Goal: Transaction & Acquisition: Purchase product/service

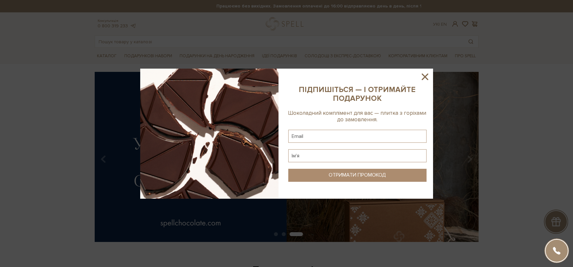
click at [422, 79] on icon at bounding box center [425, 77] width 7 height 7
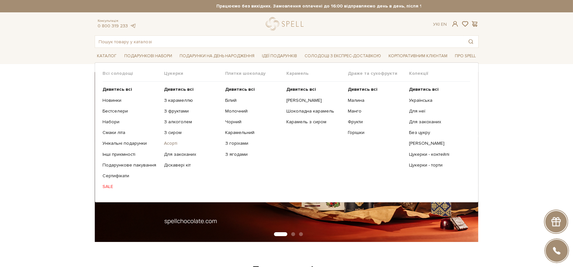
click at [171, 144] on link "Асорті" at bounding box center [192, 144] width 56 height 6
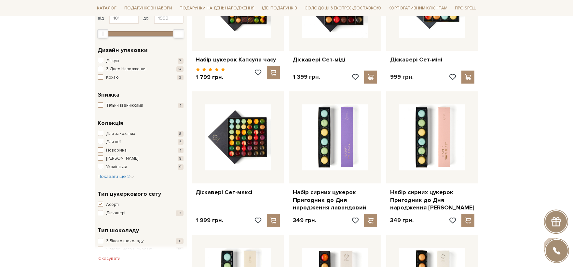
scroll to position [108, 0]
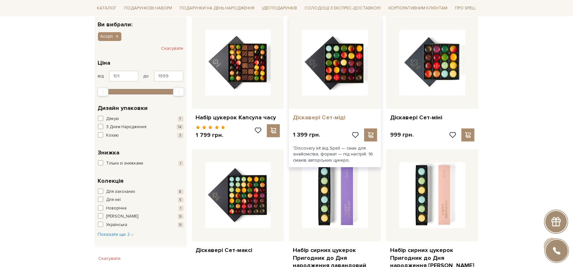
click at [314, 115] on link "Діскавері Сет-міді" at bounding box center [335, 117] width 84 height 7
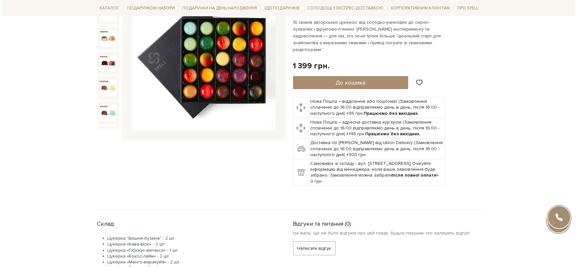
scroll to position [72, 0]
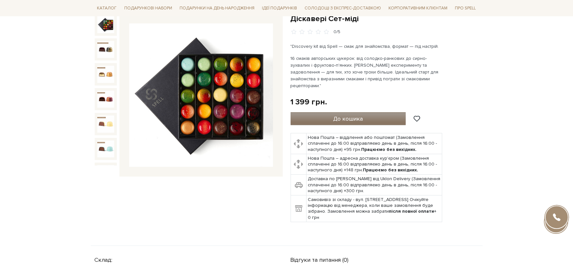
click at [363, 112] on button "До кошика" at bounding box center [349, 118] width 116 height 13
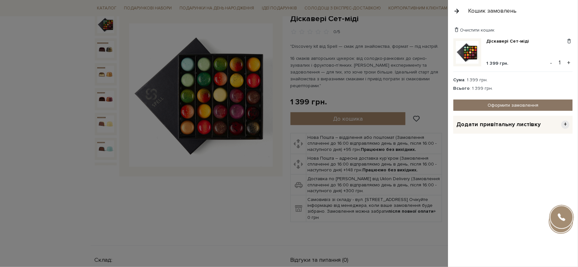
click at [510, 103] on link "Оформити замовлення" at bounding box center [513, 105] width 119 height 11
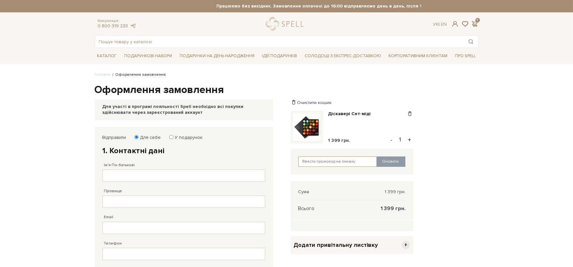
click at [330, 161] on input "text" at bounding box center [337, 162] width 79 height 10
type input "spellteam"
click at [389, 159] on button "Оновити" at bounding box center [391, 162] width 29 height 10
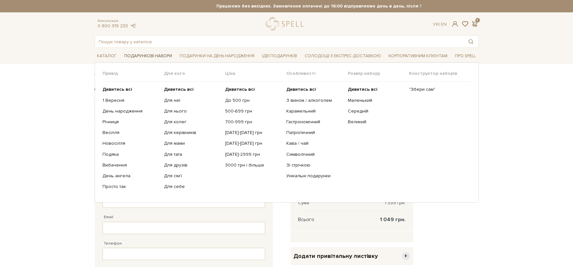
click at [145, 53] on span "Подарункові набори" at bounding box center [148, 56] width 53 height 10
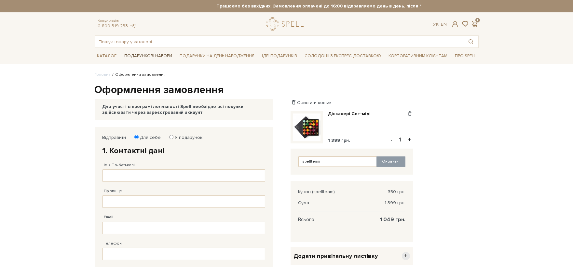
click at [145, 53] on span "Подарункові набори" at bounding box center [148, 56] width 53 height 10
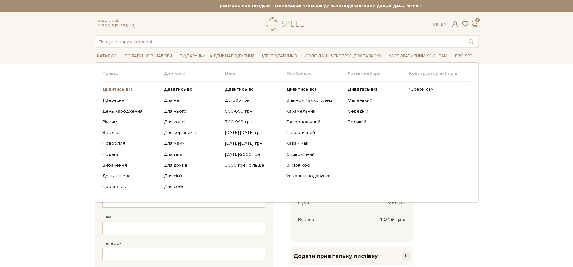
click at [118, 89] on b "Дивитись всі" at bounding box center [118, 90] width 30 height 6
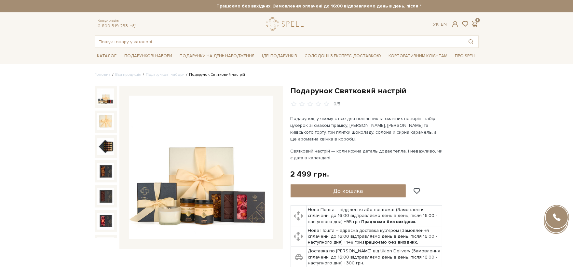
click at [247, 118] on img at bounding box center [201, 168] width 144 height 144
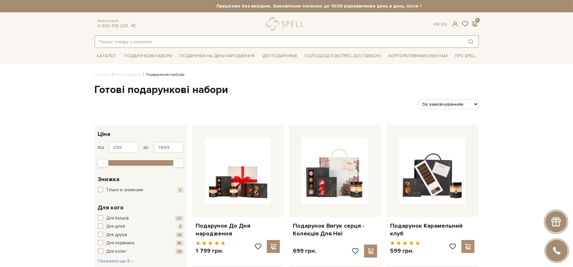
click at [240, 40] on input "text" at bounding box center [279, 42] width 368 height 12
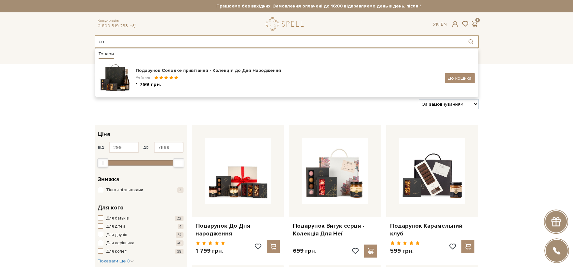
type input "с"
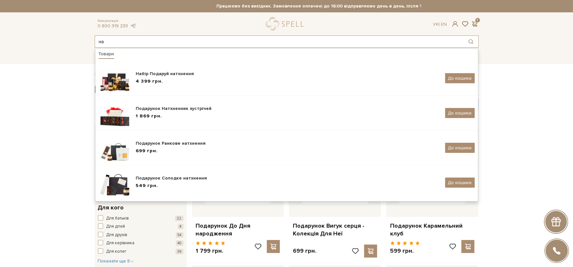
type input "н"
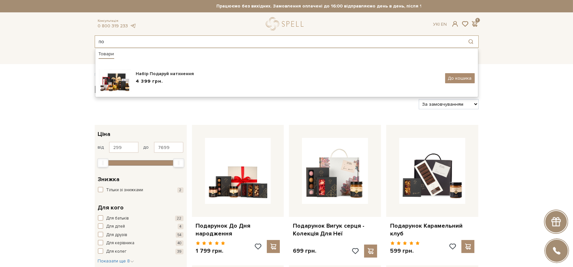
type input "п"
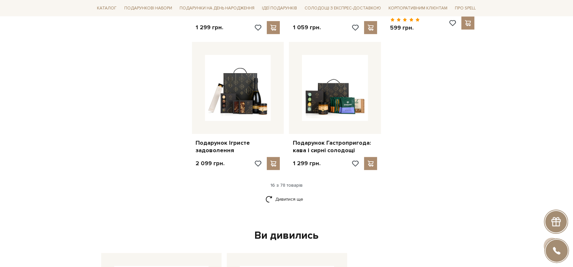
scroll to position [868, 0]
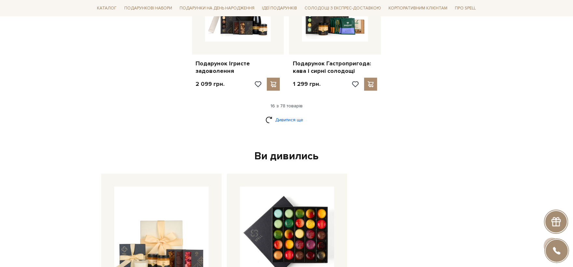
click at [282, 118] on link "Дивитися ще" at bounding box center [287, 119] width 42 height 11
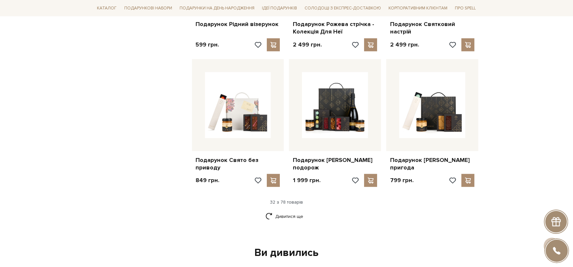
scroll to position [1446, 0]
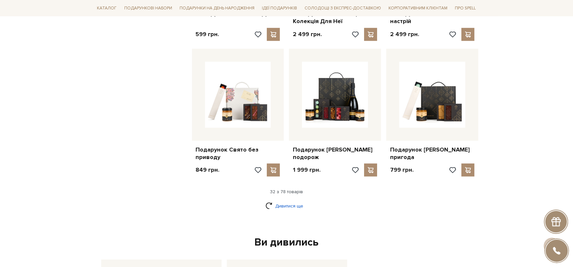
click at [294, 212] on link "Дивитися ще" at bounding box center [287, 205] width 42 height 11
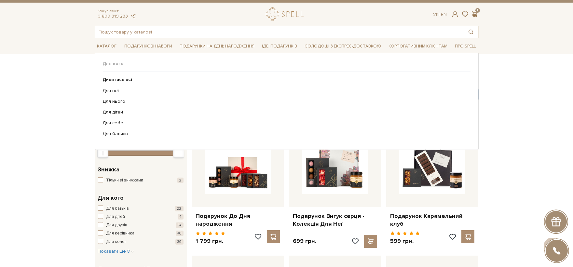
scroll to position [0, 0]
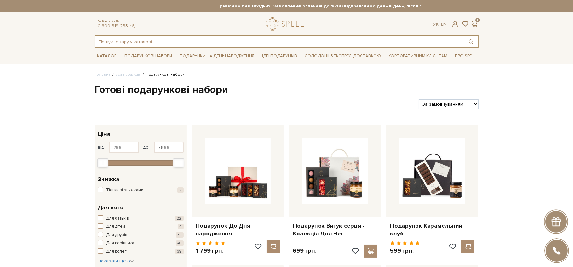
click at [209, 40] on input "text" at bounding box center [279, 42] width 368 height 12
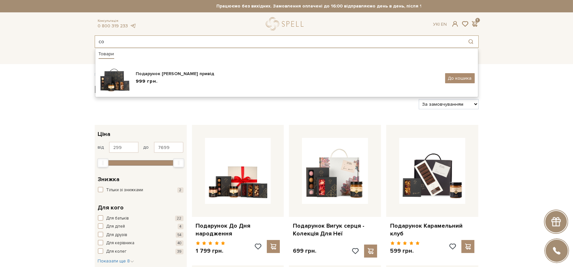
type input "с"
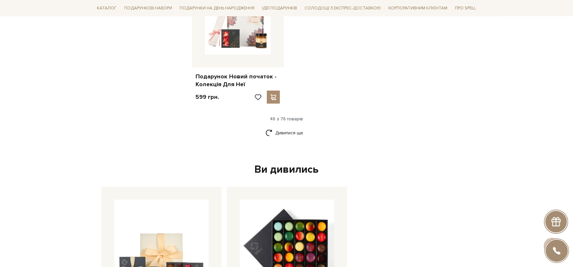
scroll to position [2406, 0]
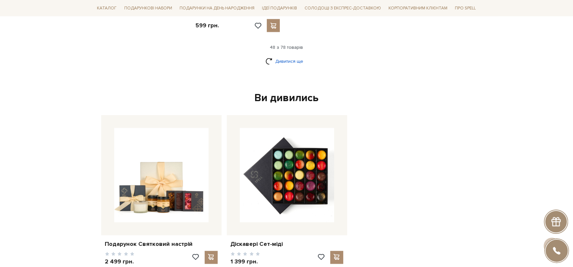
click at [288, 67] on link "Дивитися ще" at bounding box center [287, 61] width 42 height 11
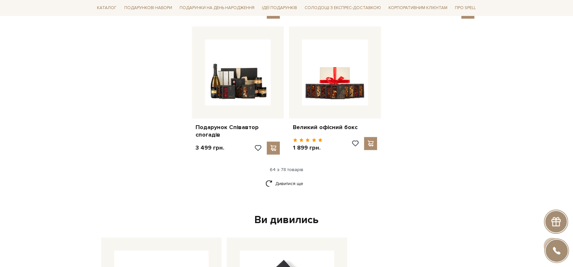
scroll to position [2985, 0]
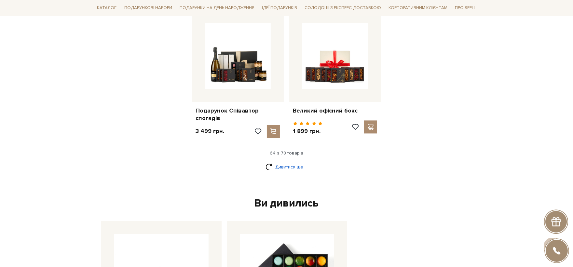
click at [278, 173] on link "Дивитися ще" at bounding box center [287, 166] width 42 height 11
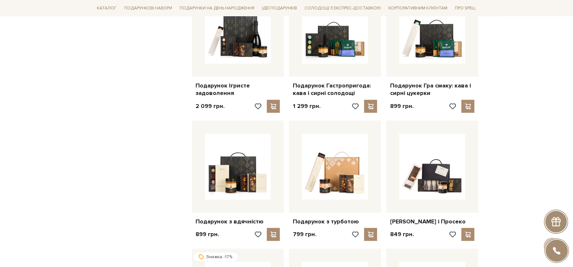
scroll to position [0, 0]
